Goal: Task Accomplishment & Management: Manage account settings

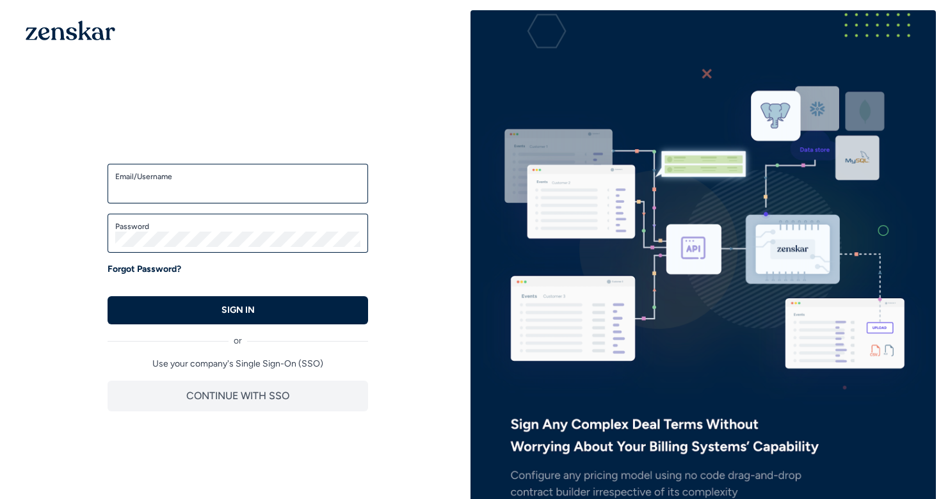
type input "**********"
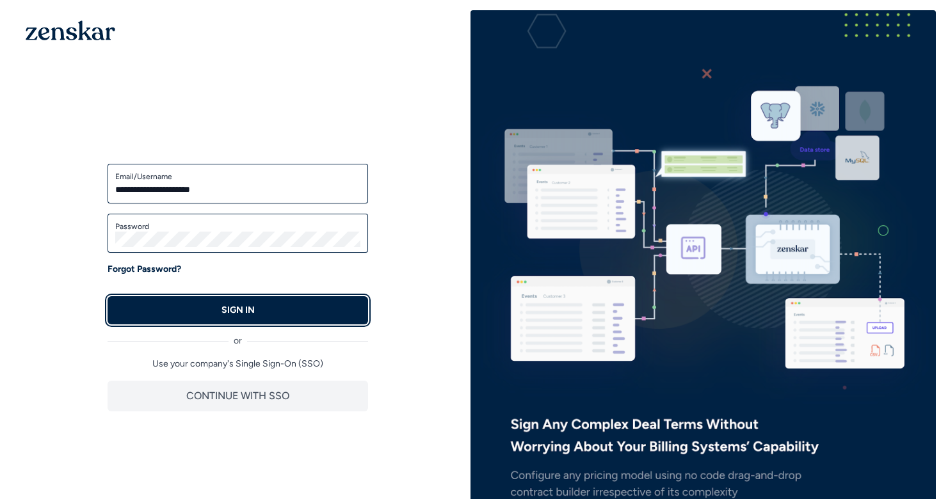
click at [266, 309] on button "SIGN IN" at bounding box center [238, 310] width 261 height 28
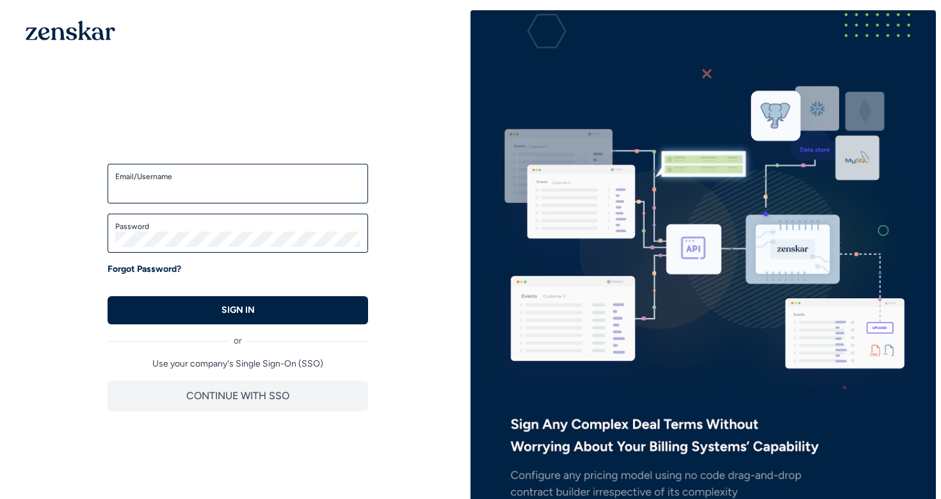
type input "**********"
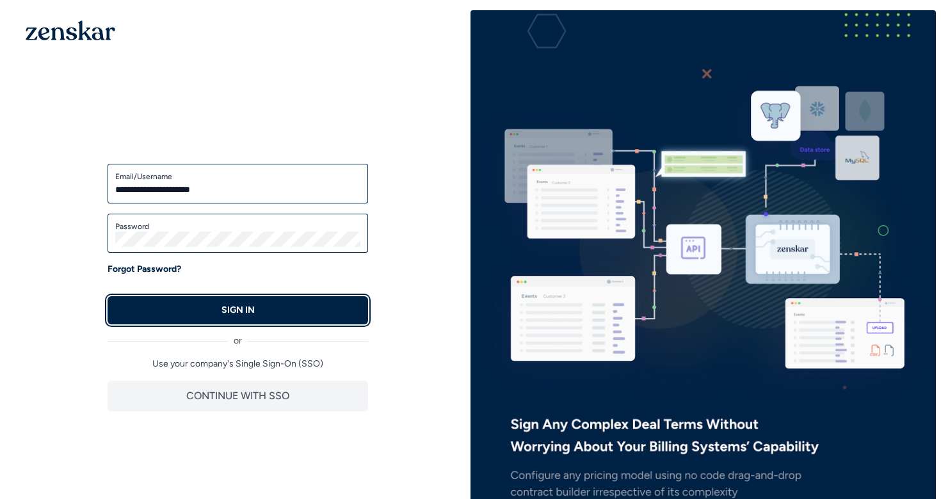
click at [246, 307] on p "SIGN IN" at bounding box center [238, 310] width 33 height 13
